Goal: Task Accomplishment & Management: Complete application form

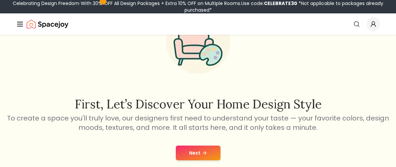
scroll to position [55, 0]
click at [202, 142] on div "Next" at bounding box center [198, 152] width 386 height 25
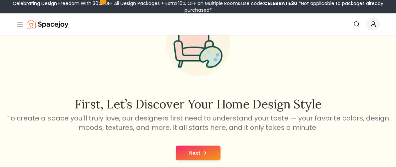
click at [202, 148] on button "Next" at bounding box center [198, 152] width 45 height 15
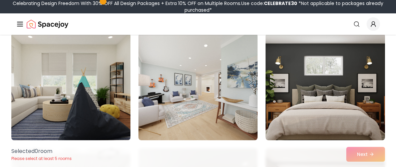
scroll to position [57, 0]
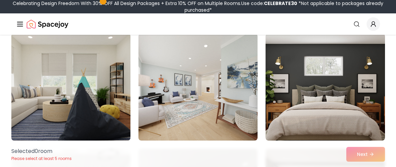
click at [113, 89] on img at bounding box center [70, 87] width 125 height 112
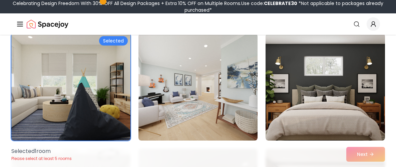
click at [113, 89] on img at bounding box center [70, 87] width 125 height 112
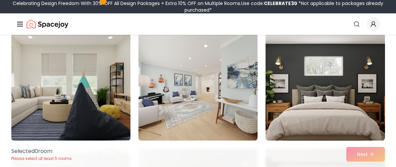
click at [105, 98] on img at bounding box center [70, 87] width 125 height 112
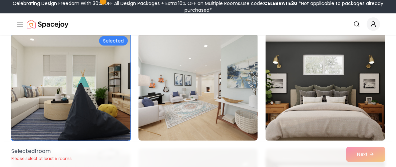
click at [299, 84] on img at bounding box center [325, 87] width 125 height 112
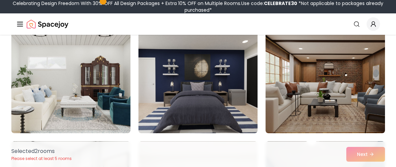
scroll to position [180, 0]
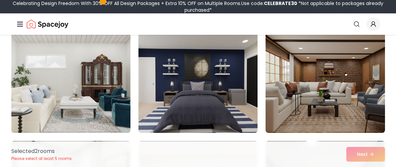
click at [120, 74] on img at bounding box center [70, 79] width 125 height 112
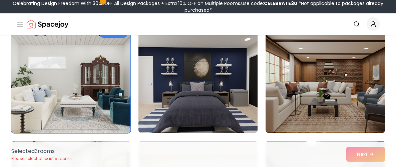
click at [209, 72] on img at bounding box center [198, 79] width 125 height 112
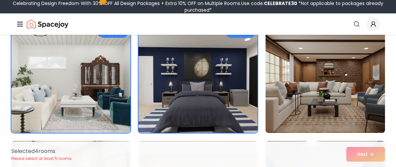
click at [240, 86] on img at bounding box center [198, 79] width 125 height 112
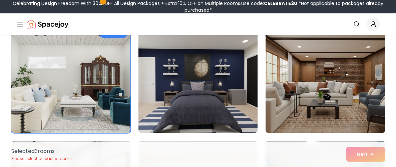
click at [304, 83] on img at bounding box center [325, 79] width 125 height 112
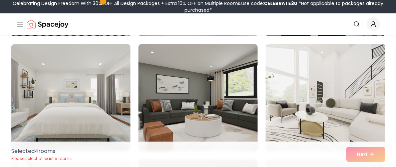
scroll to position [394, 0]
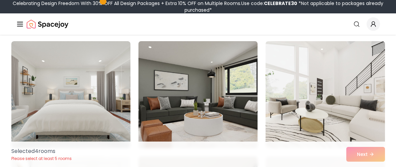
click at [211, 78] on img at bounding box center [198, 94] width 125 height 112
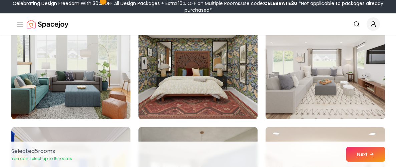
scroll to position [539, 0]
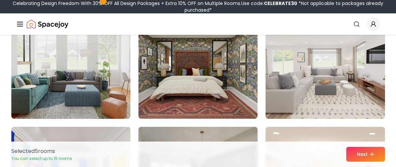
click at [211, 78] on img at bounding box center [198, 65] width 119 height 107
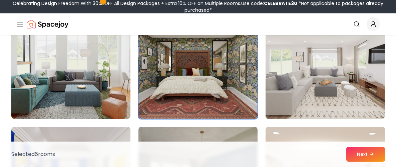
click at [310, 87] on img at bounding box center [325, 65] width 125 height 112
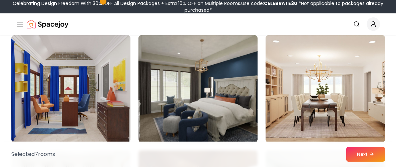
scroll to position [629, 0]
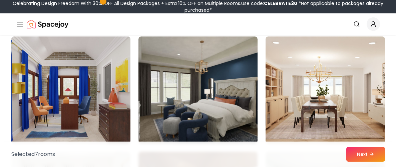
click at [77, 93] on img at bounding box center [70, 90] width 125 height 112
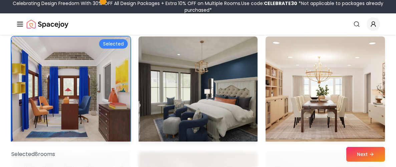
click at [99, 86] on img at bounding box center [70, 90] width 125 height 112
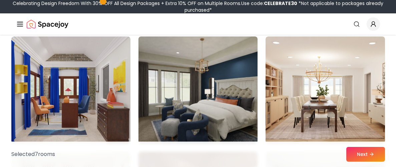
click at [189, 88] on img at bounding box center [198, 90] width 125 height 112
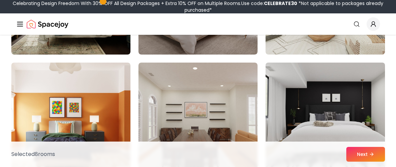
click at [311, 99] on img at bounding box center [325, 116] width 125 height 112
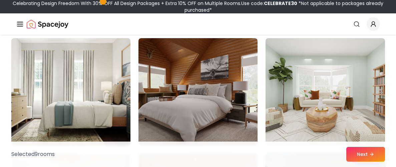
click at [311, 99] on img at bounding box center [325, 91] width 119 height 107
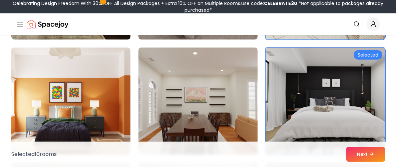
scroll to position [900, 0]
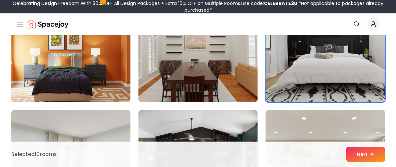
click at [87, 78] on img at bounding box center [70, 48] width 125 height 112
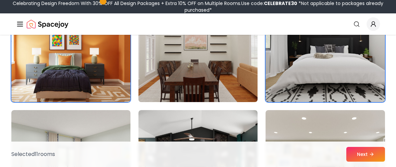
click at [182, 76] on img at bounding box center [198, 48] width 125 height 112
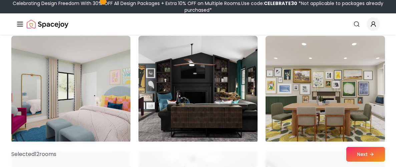
scroll to position [974, 0]
click at [182, 76] on img at bounding box center [198, 88] width 119 height 107
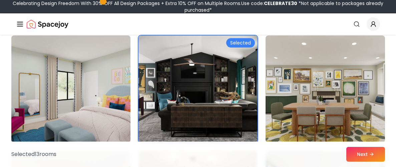
click at [103, 89] on img at bounding box center [70, 89] width 125 height 112
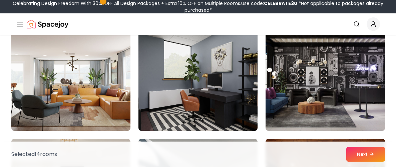
scroll to position [1338, 0]
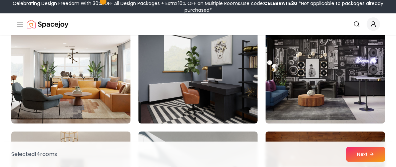
click at [323, 95] on img at bounding box center [325, 69] width 119 height 107
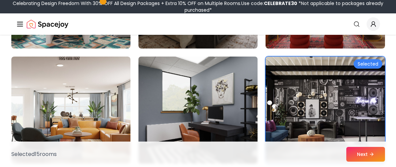
click at [198, 103] on img at bounding box center [198, 110] width 125 height 112
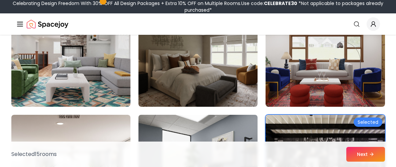
scroll to position [1213, 0]
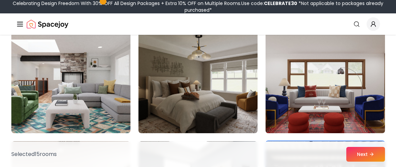
click at [307, 62] on img at bounding box center [325, 79] width 125 height 112
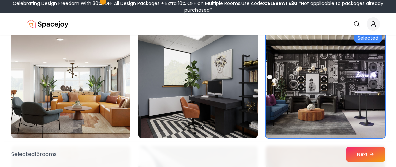
click at [178, 107] on img at bounding box center [198, 84] width 119 height 107
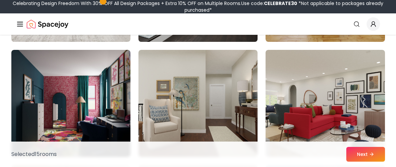
scroll to position [1547, 0]
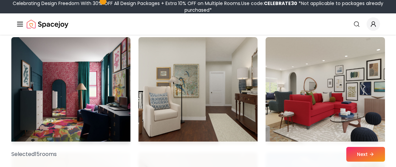
click at [94, 92] on img at bounding box center [70, 90] width 125 height 112
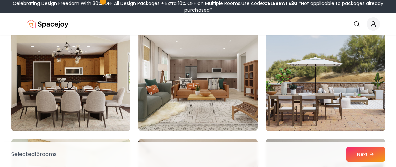
scroll to position [1676, 0]
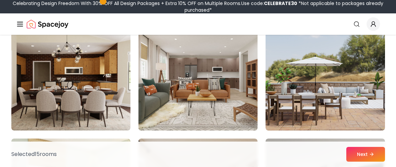
click at [191, 99] on img at bounding box center [198, 77] width 125 height 112
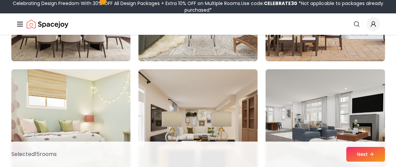
scroll to position [1745, 0]
click at [191, 99] on img at bounding box center [198, 122] width 119 height 107
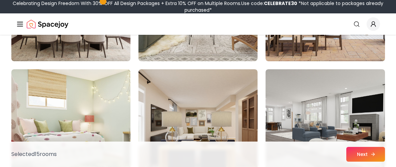
click at [357, 150] on button "Next" at bounding box center [366, 154] width 39 height 15
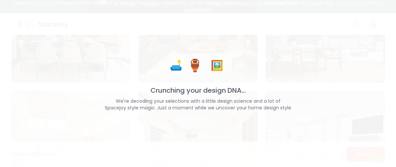
scroll to position [1766, 0]
